Goal: Task Accomplishment & Management: Manage account settings

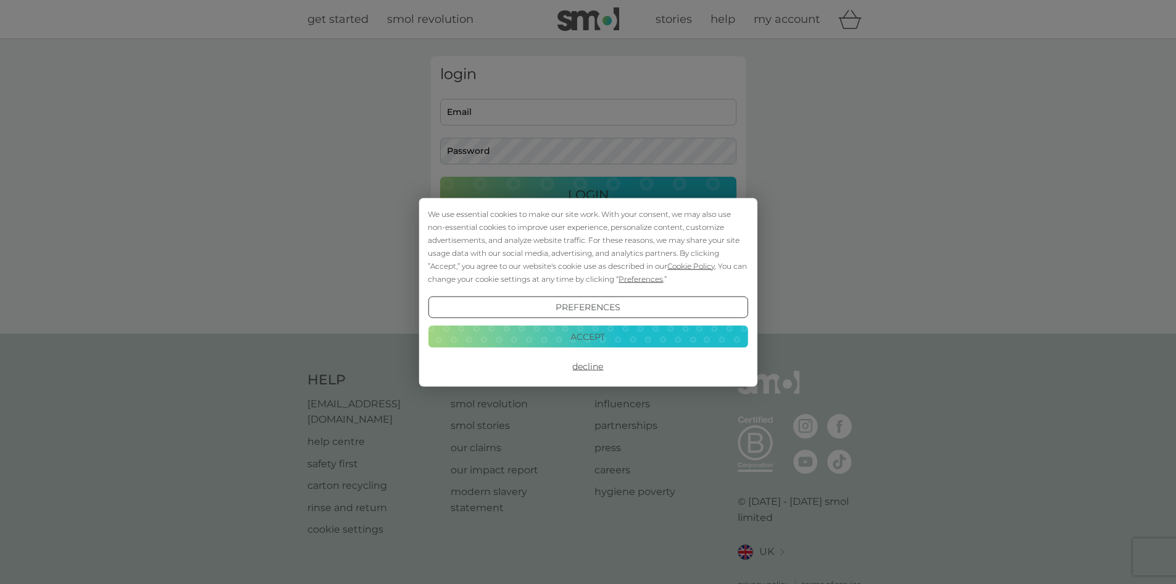
type input "rjmiller1807@gmail.com"
click at [589, 339] on button "Accept" at bounding box center [588, 336] width 320 height 22
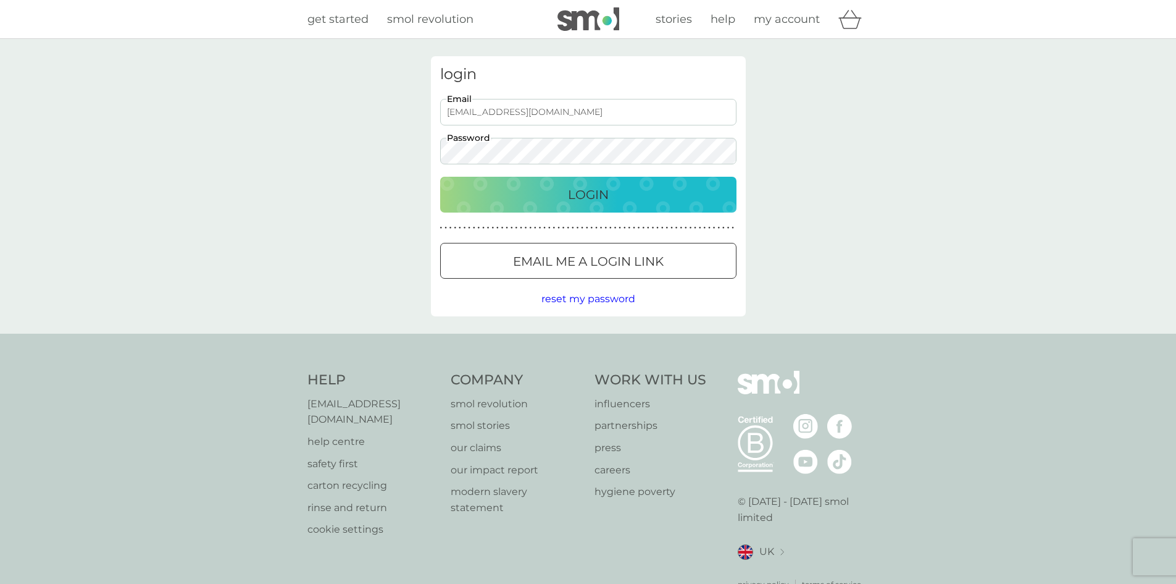
click at [584, 201] on p "Login" at bounding box center [588, 195] width 41 height 20
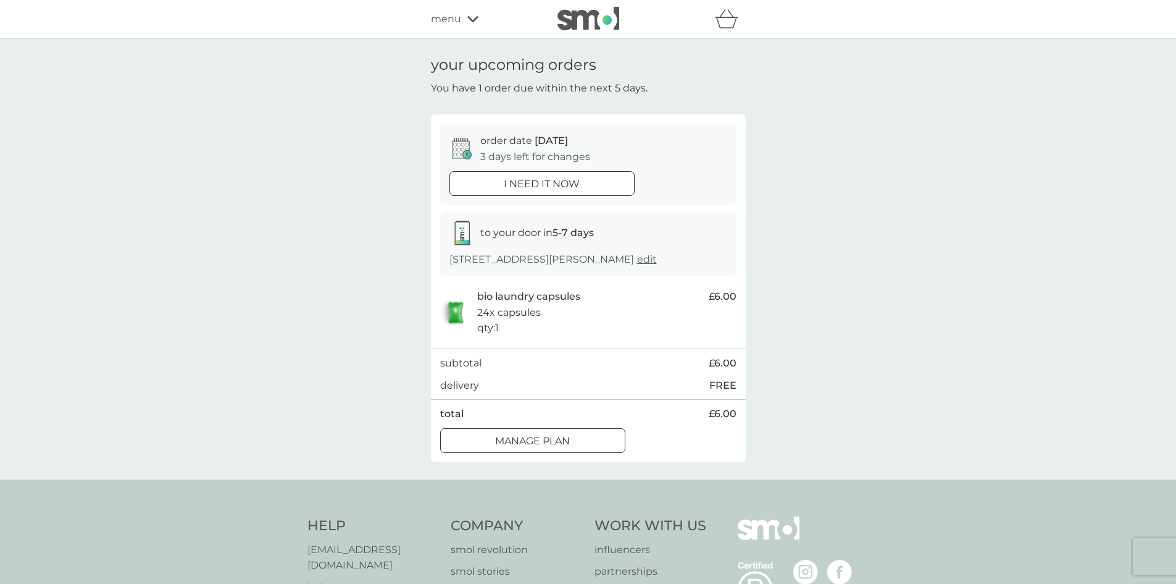
click at [542, 437] on div at bounding box center [533, 440] width 44 height 13
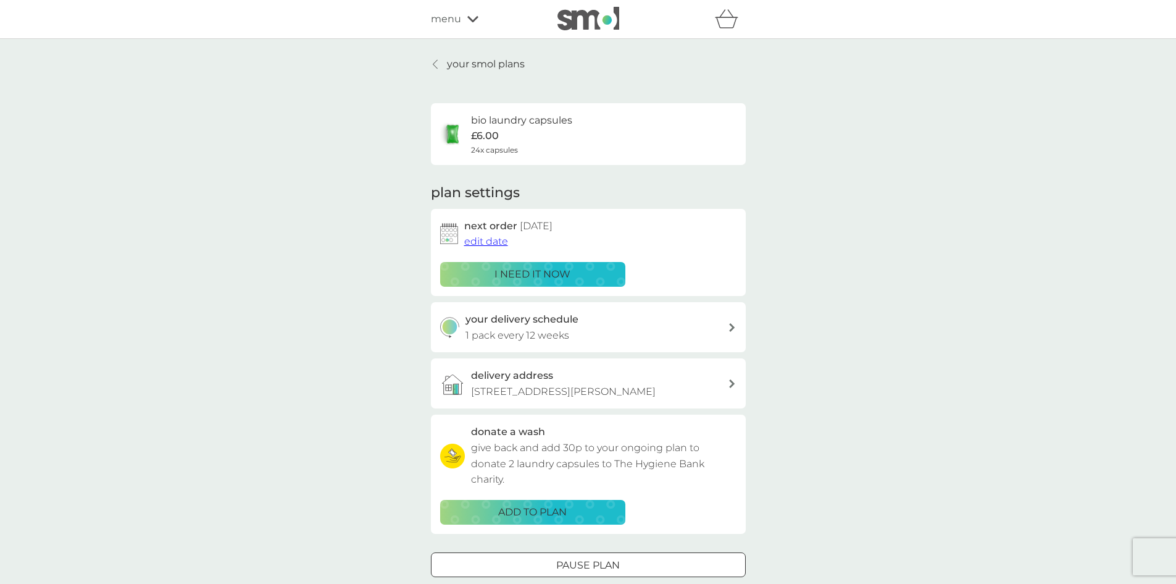
click at [471, 239] on span "edit date" at bounding box center [486, 241] width 44 height 12
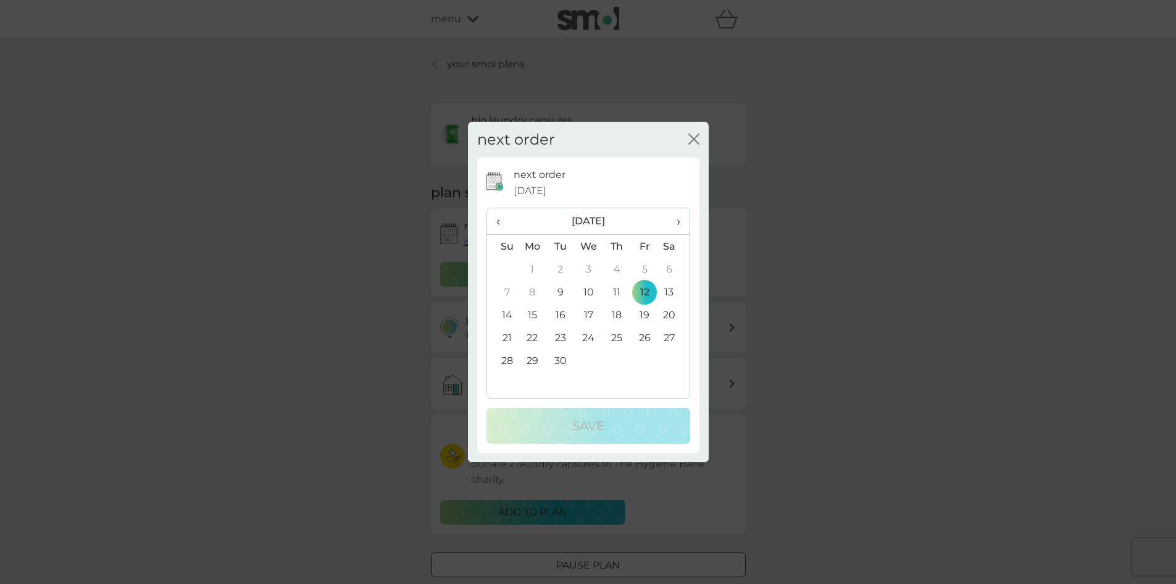
click at [681, 220] on th "›" at bounding box center [673, 221] width 31 height 27
click at [648, 291] on td "10" at bounding box center [645, 291] width 28 height 23
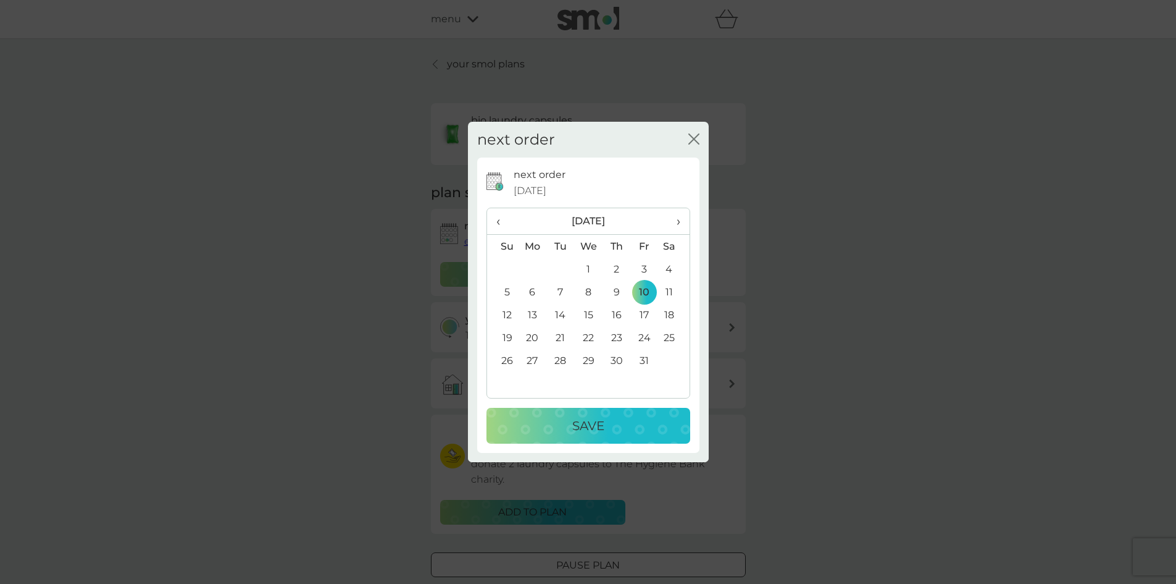
click at [605, 427] on div "Save" at bounding box center [588, 426] width 179 height 20
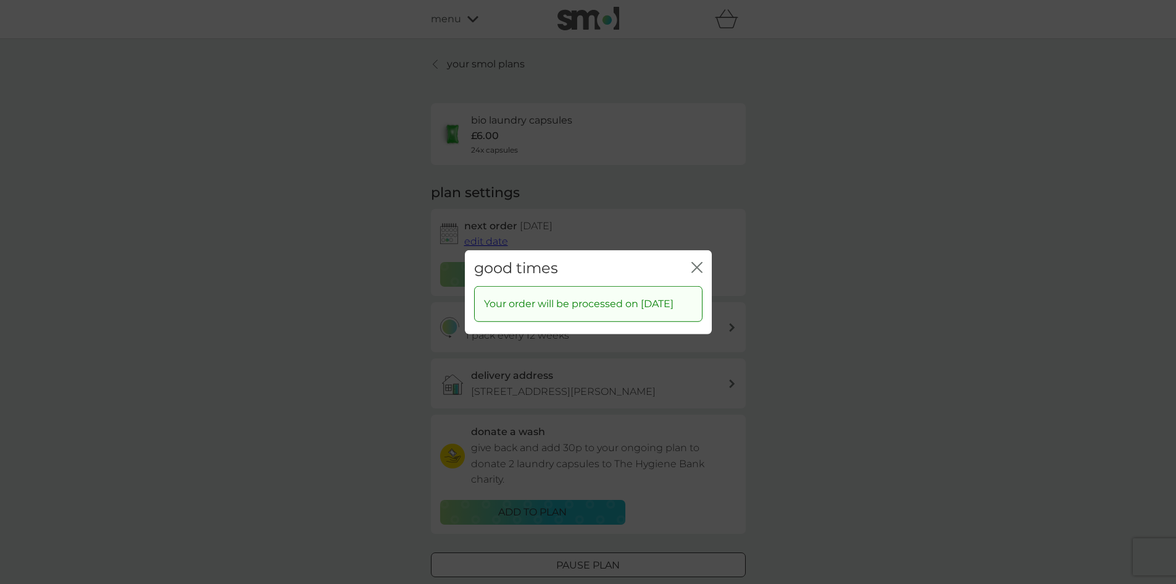
click at [700, 261] on icon "close" at bounding box center [697, 266] width 11 height 11
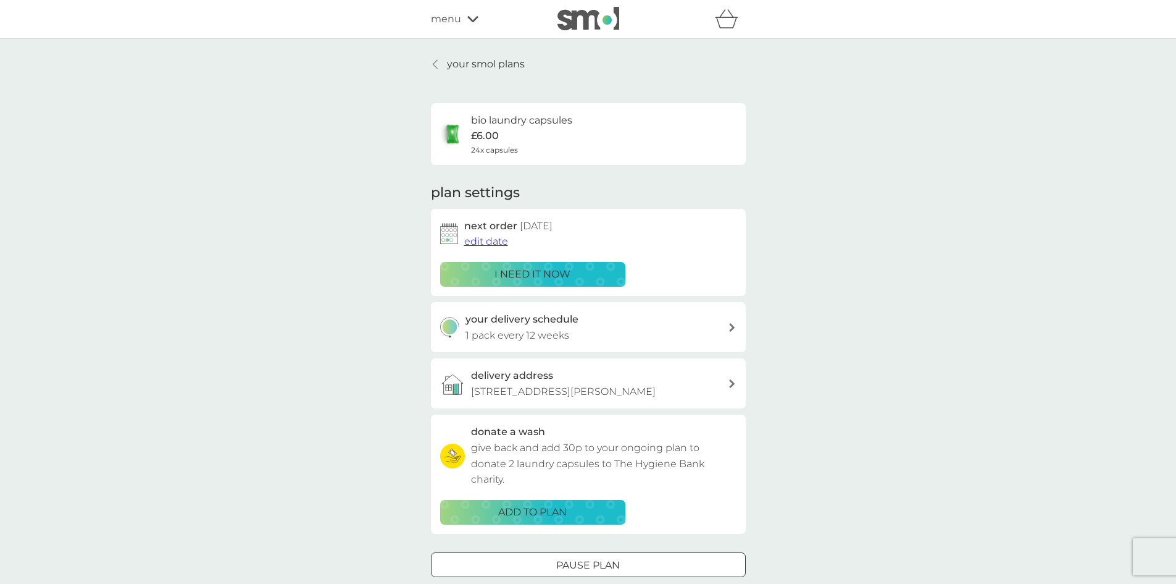
click at [484, 61] on p "your smol plans" at bounding box center [486, 64] width 78 height 16
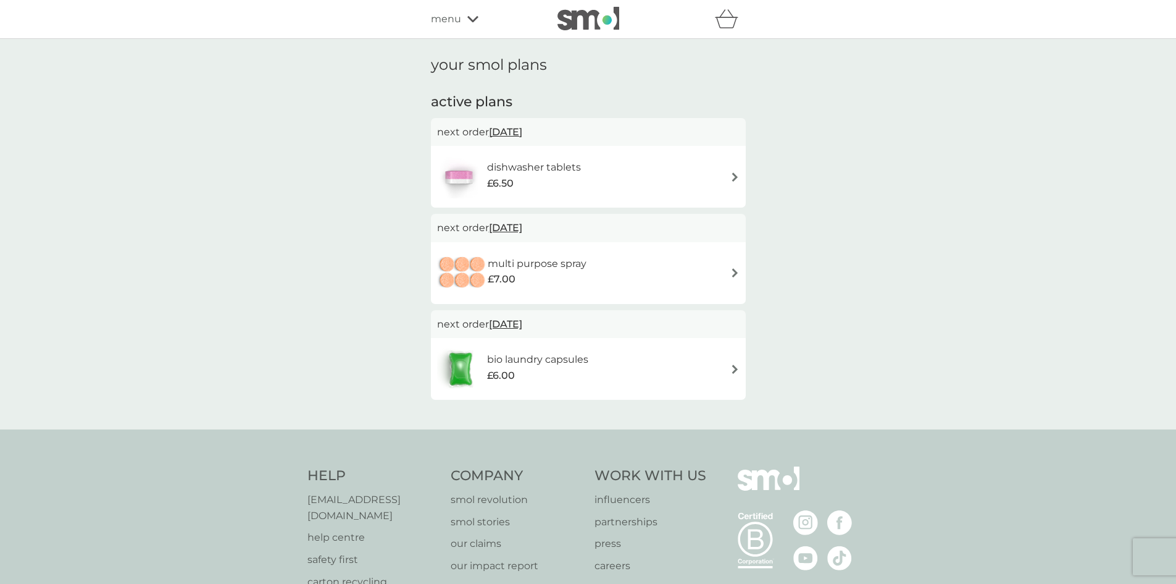
click at [608, 169] on div "dishwasher tablets £6.50" at bounding box center [588, 176] width 303 height 43
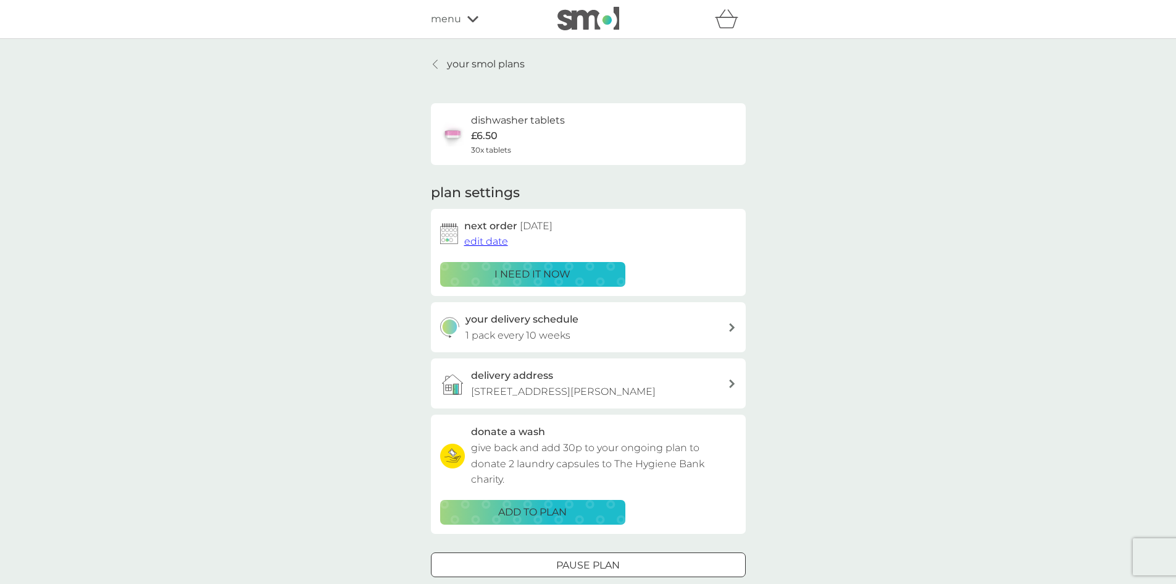
click at [450, 65] on p "your smol plans" at bounding box center [486, 64] width 78 height 16
